Goal: Check status: Check status

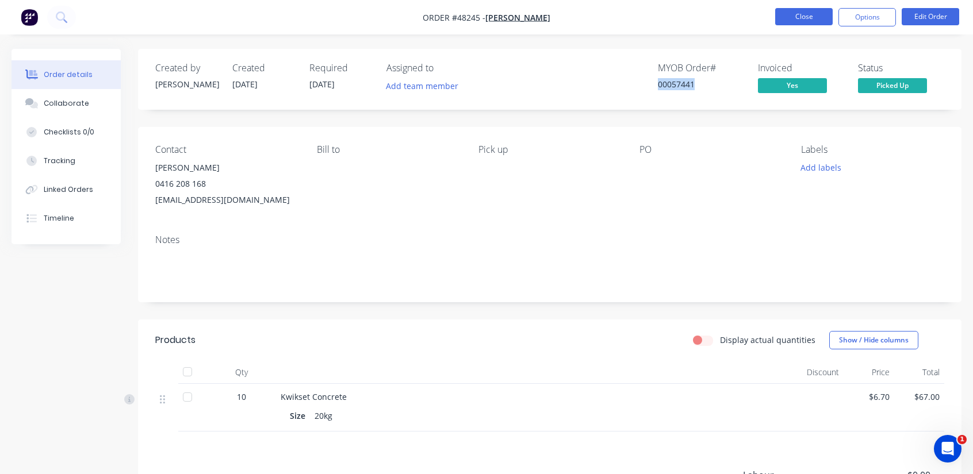
click at [810, 14] on button "Close" at bounding box center [804, 16] width 58 height 17
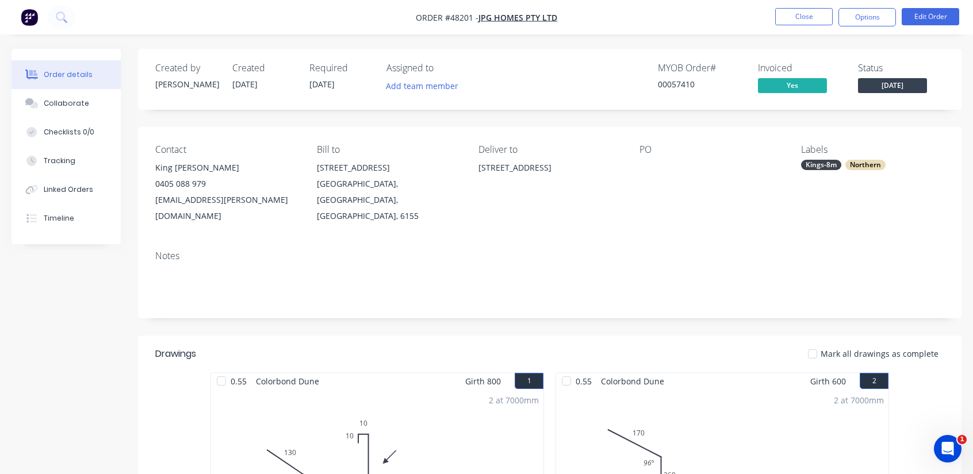
click at [62, 76] on div "Order details" at bounding box center [68, 75] width 49 height 10
click at [788, 12] on button "Close" at bounding box center [804, 16] width 58 height 17
